Goal: Find specific page/section: Find specific page/section

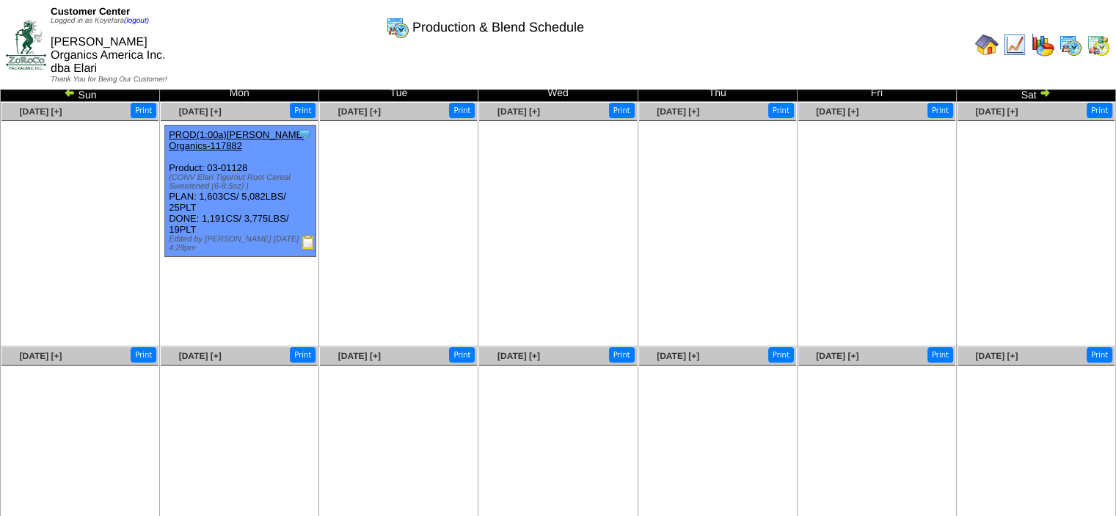
click at [989, 35] on img at bounding box center [986, 44] width 23 height 23
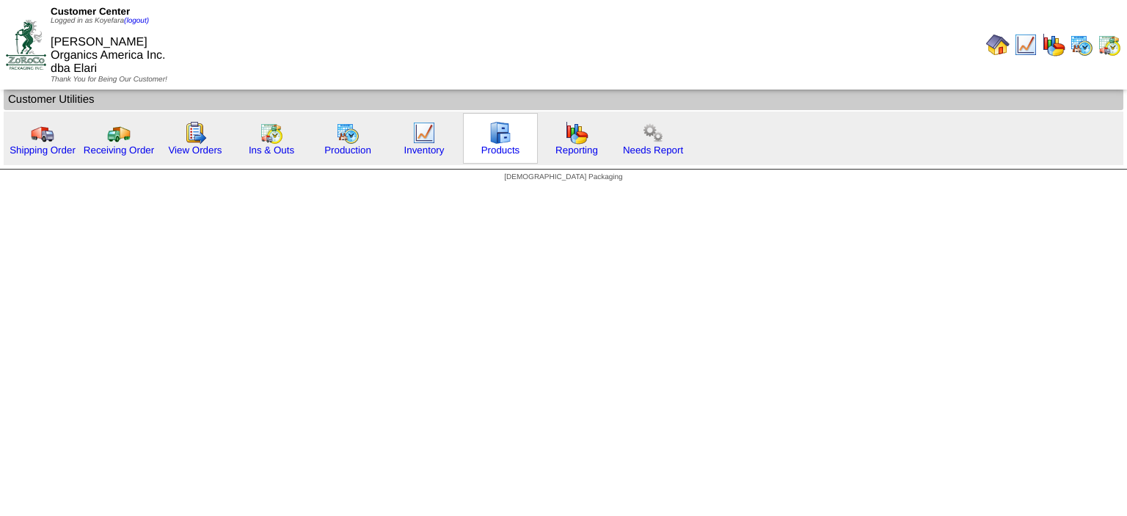
click at [519, 144] on div "Products" at bounding box center [500, 138] width 75 height 51
click at [412, 140] on img at bounding box center [423, 132] width 23 height 23
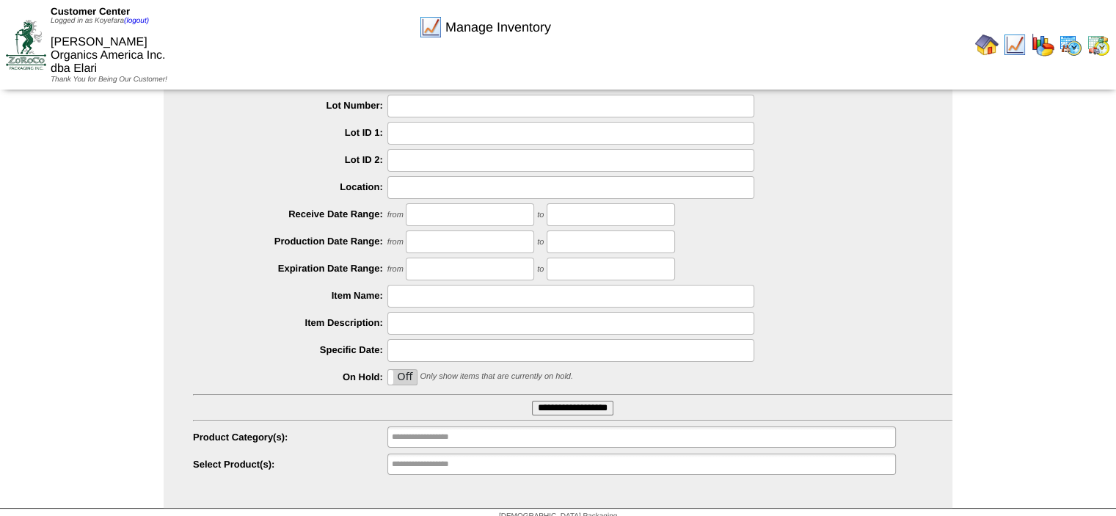
scroll to position [66, 0]
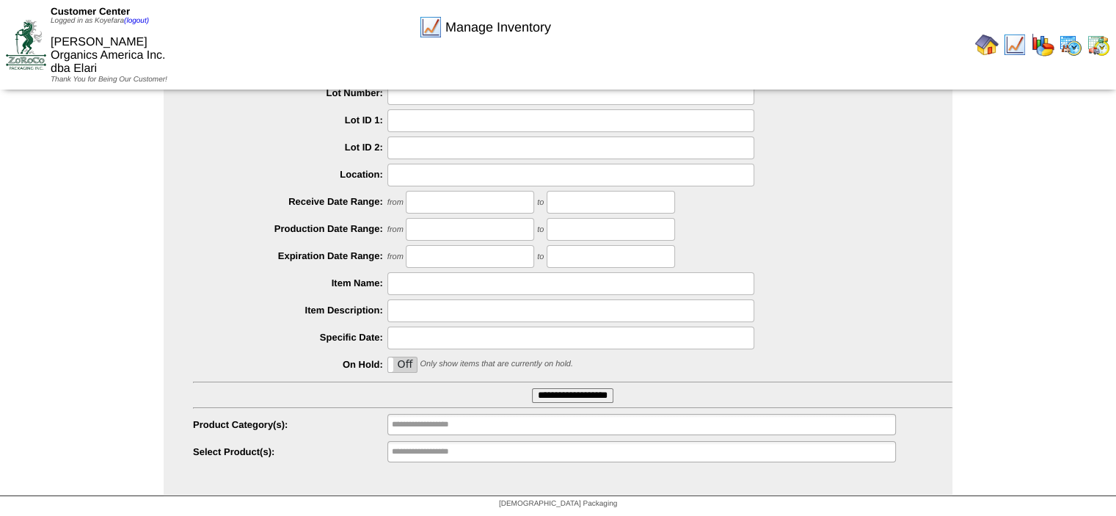
click at [584, 388] on input "**********" at bounding box center [572, 395] width 81 height 15
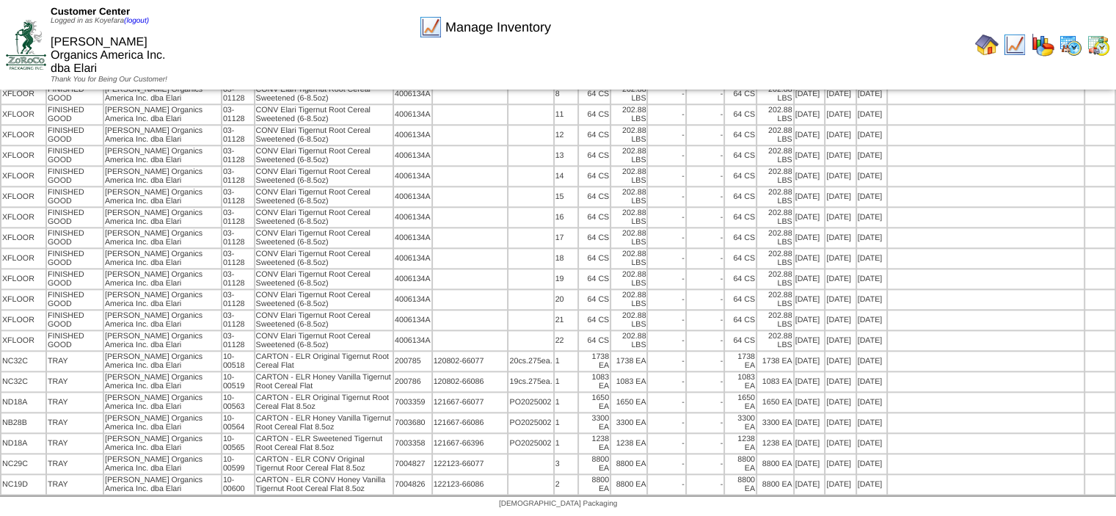
scroll to position [1708, 0]
